Goal: Find specific page/section

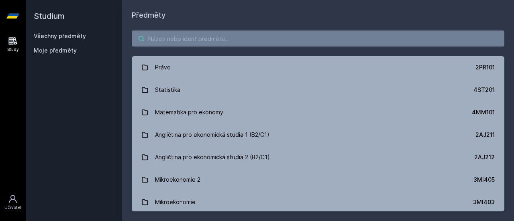
click at [197, 43] on input "search" at bounding box center [318, 39] width 373 height 16
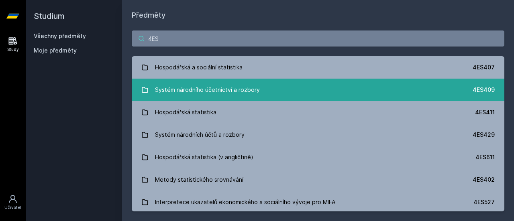
type input "4ES"
click at [232, 95] on div "Systém národního účetnictví a rozbory" at bounding box center [207, 90] width 105 height 16
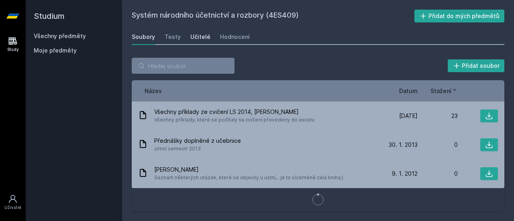
click at [200, 37] on div "Učitelé" at bounding box center [200, 37] width 20 height 8
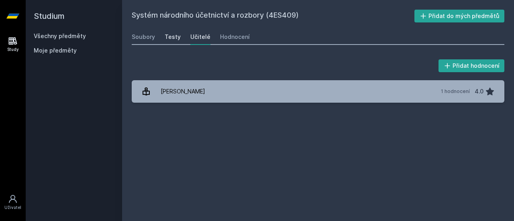
click at [174, 37] on div "Testy" at bounding box center [173, 37] width 16 height 8
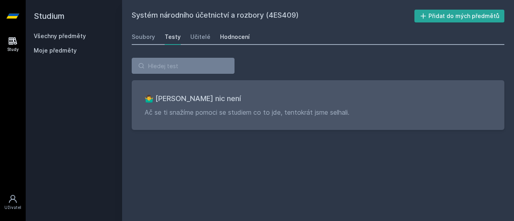
click at [234, 37] on div "Hodnocení" at bounding box center [235, 37] width 30 height 8
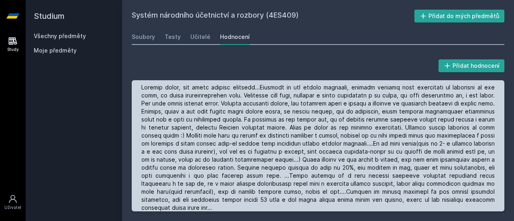
scroll to position [8, 0]
